Goal: Find specific page/section: Find specific page/section

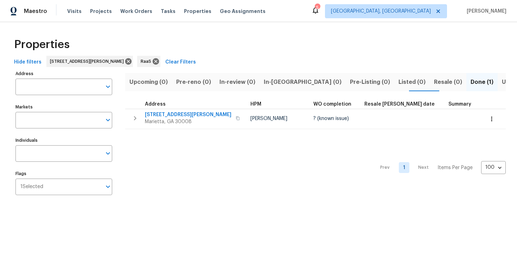
type input "[STREET_ADDRESS][PERSON_NAME]"
click at [69, 87] on input "2097 Kolb Ridge Ct SW Marietta GA 30008" at bounding box center [58, 87] width 86 height 17
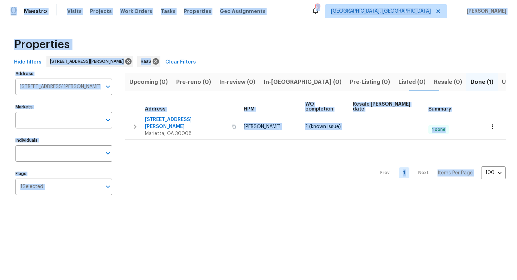
click at [69, 87] on input "2097 Kolb Ridge Ct SW Marietta GA 30008" at bounding box center [58, 87] width 86 height 17
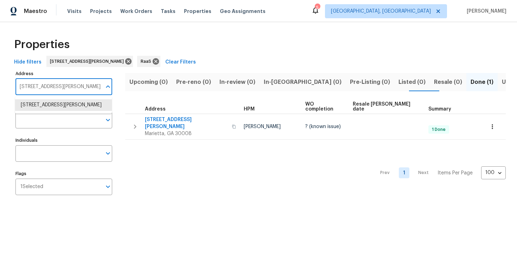
paste input "375 Dublin Way, Dallas, GA 30132"
type input "375 Dublin Way, Dallas, GA 30132"
click at [73, 102] on li "375 Dublin Way Dallas GA 30132" at bounding box center [63, 105] width 97 height 12
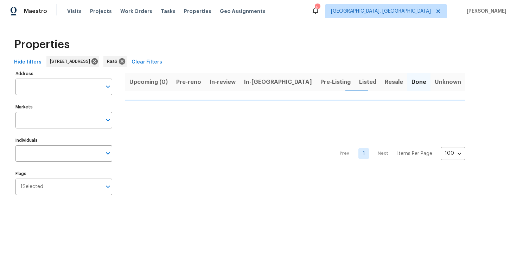
type input "375 Dublin Way Dallas GA 30132"
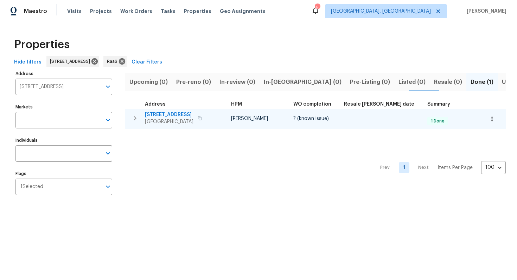
click at [195, 115] on button "button" at bounding box center [199, 119] width 8 height 10
click at [165, 114] on span "375 Dublin Way" at bounding box center [169, 114] width 48 height 7
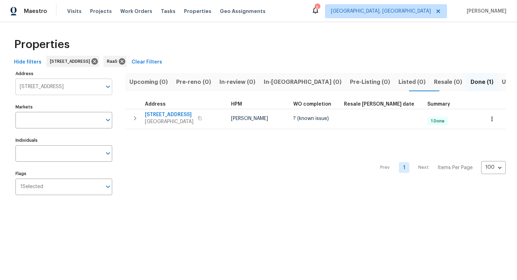
click at [59, 90] on input "375 Dublin Way Dallas GA 30132" at bounding box center [58, 87] width 86 height 17
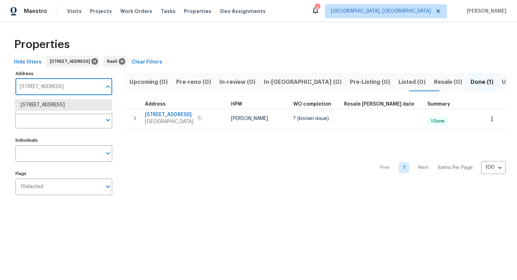
paste input "[STREET_ADDRESS][US_STATE]"
type input "[STREET_ADDRESS][US_STATE]"
click at [74, 111] on li "15927 Kenbrook Dr Missouri City TX 77489" at bounding box center [63, 105] width 97 height 12
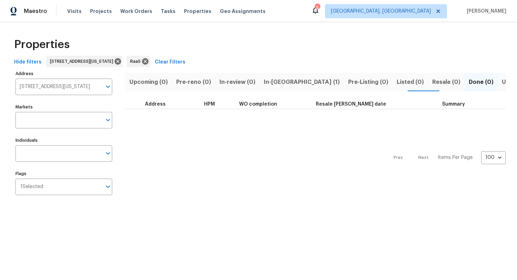
click at [273, 81] on span "In-reno (1)" at bounding box center [302, 82] width 76 height 10
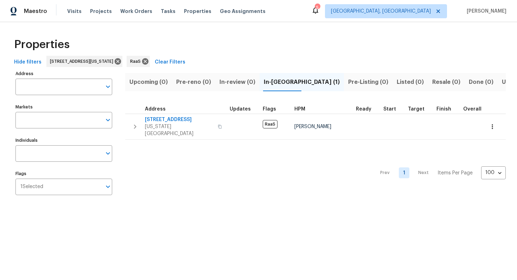
type input "15927 Kenbrook Dr Missouri City TX 77489"
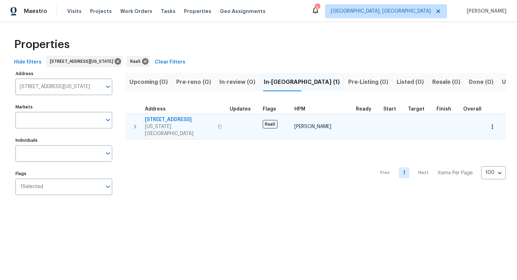
click at [198, 112] on th "Address" at bounding box center [176, 107] width 102 height 14
click at [173, 123] on span "Missouri City, TX 77489" at bounding box center [179, 130] width 69 height 14
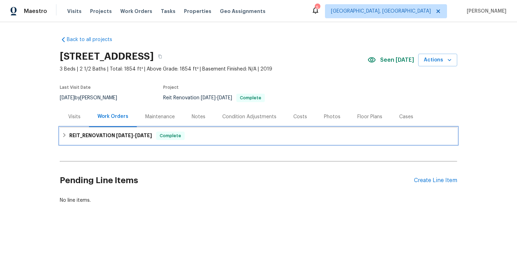
click at [156, 138] on div "REIT_RENOVATION 8/6/25 - 8/14/25 Complete" at bounding box center [258, 136] width 393 height 8
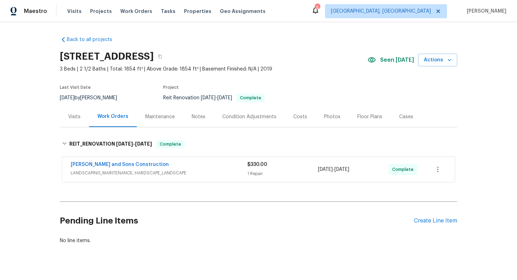
click at [293, 118] on div "Costs" at bounding box center [300, 117] width 14 height 7
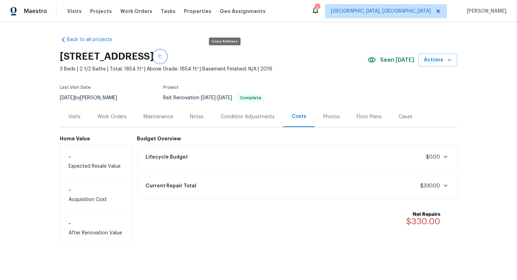
click at [166, 59] on button "button" at bounding box center [160, 56] width 13 height 13
click at [113, 119] on div "Work Orders" at bounding box center [111, 117] width 29 height 7
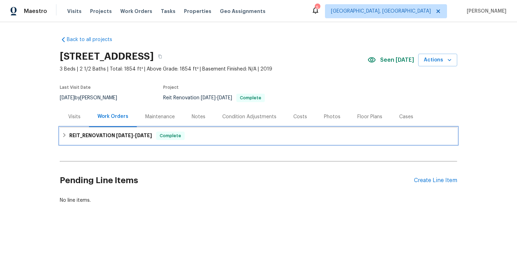
click at [118, 136] on span "8/6/25" at bounding box center [124, 135] width 17 height 5
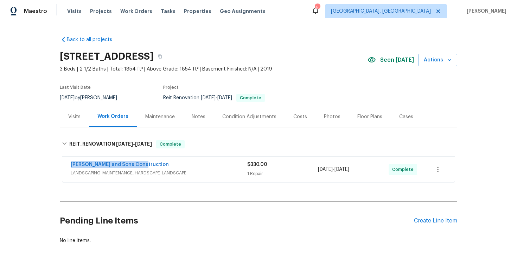
drag, startPoint x: 65, startPoint y: 164, endPoint x: 158, endPoint y: 167, distance: 93.2
click at [158, 167] on div "Reyes and Sons Construction LANDSCAPING_MAINTENANCE, HARDSCAPE_LANDSCAPE $330.0…" at bounding box center [258, 169] width 392 height 25
copy link "Reyes and Sons Construction"
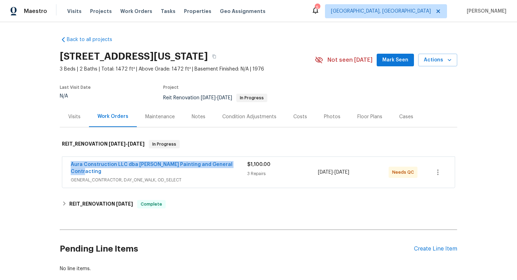
drag, startPoint x: 67, startPoint y: 165, endPoint x: 233, endPoint y: 164, distance: 165.2
click at [233, 164] on div "Aura Construction LLC dba [PERSON_NAME] Painting and General Contracting GENERA…" at bounding box center [258, 172] width 392 height 31
copy link "Aura Construction LLC dba [PERSON_NAME] Painting and General Contracting"
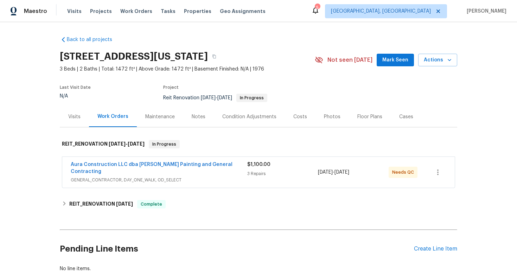
click at [290, 115] on div "Costs" at bounding box center [300, 116] width 31 height 21
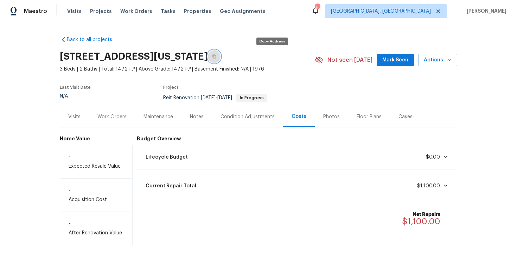
click at [220, 56] on button "button" at bounding box center [214, 56] width 13 height 13
